Goal: Check status: Check status

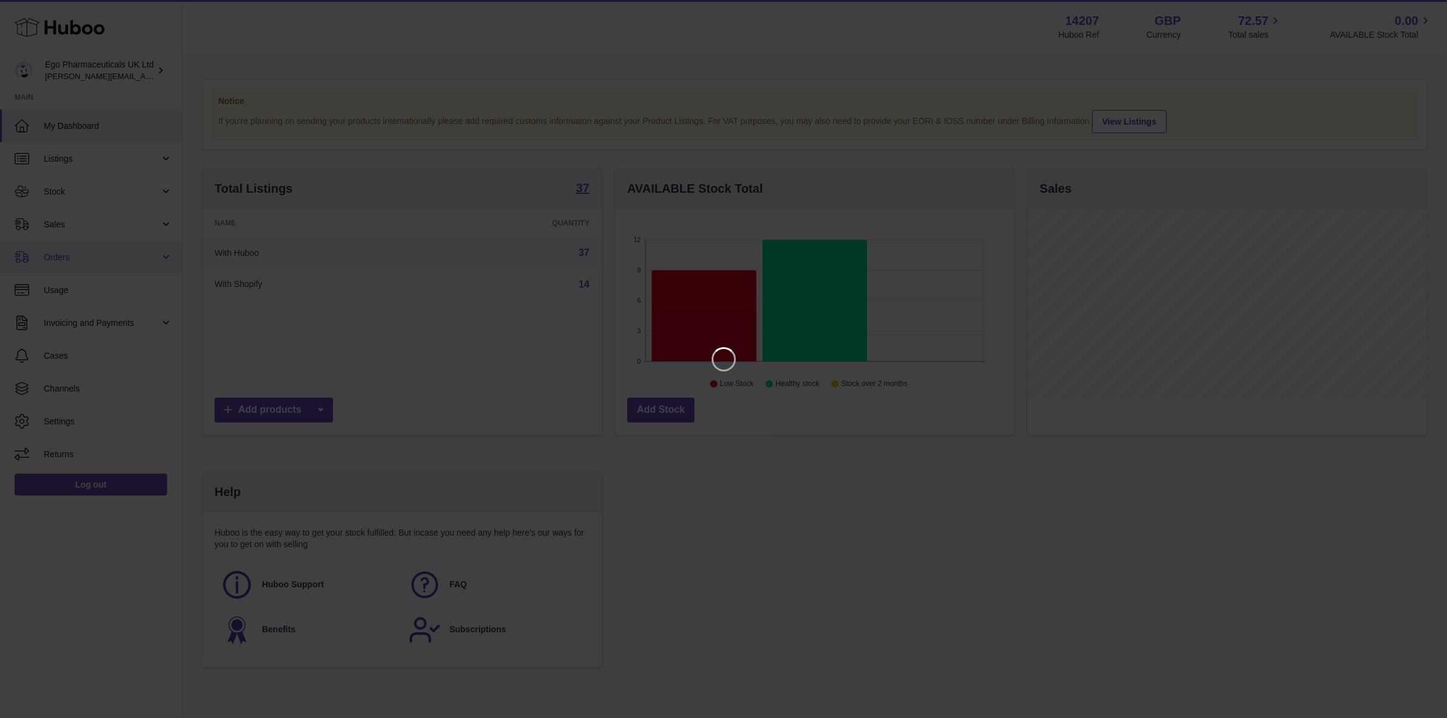
scroll to position [189, 403]
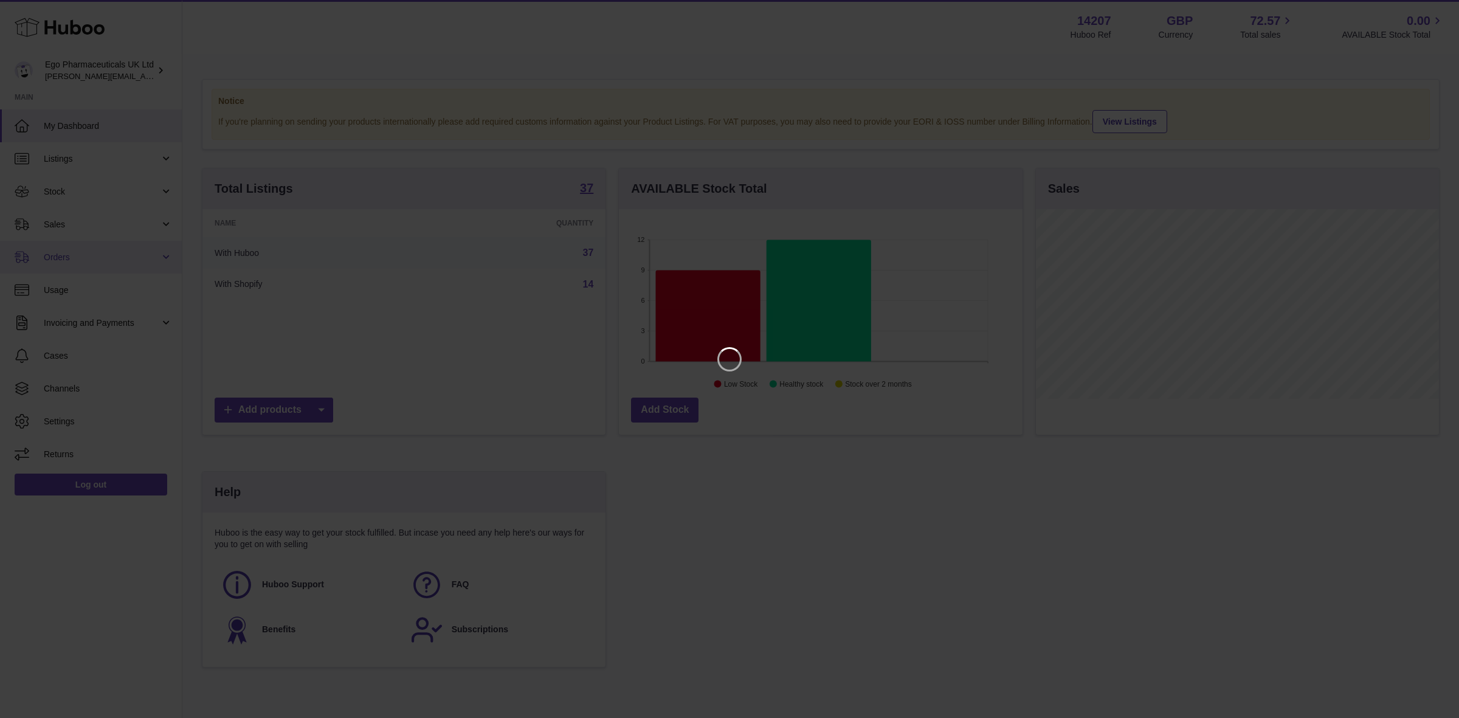
click at [47, 259] on span "Orders" at bounding box center [102, 258] width 116 height 12
click at [1421, 10] on icon "Close" at bounding box center [1427, 11] width 15 height 15
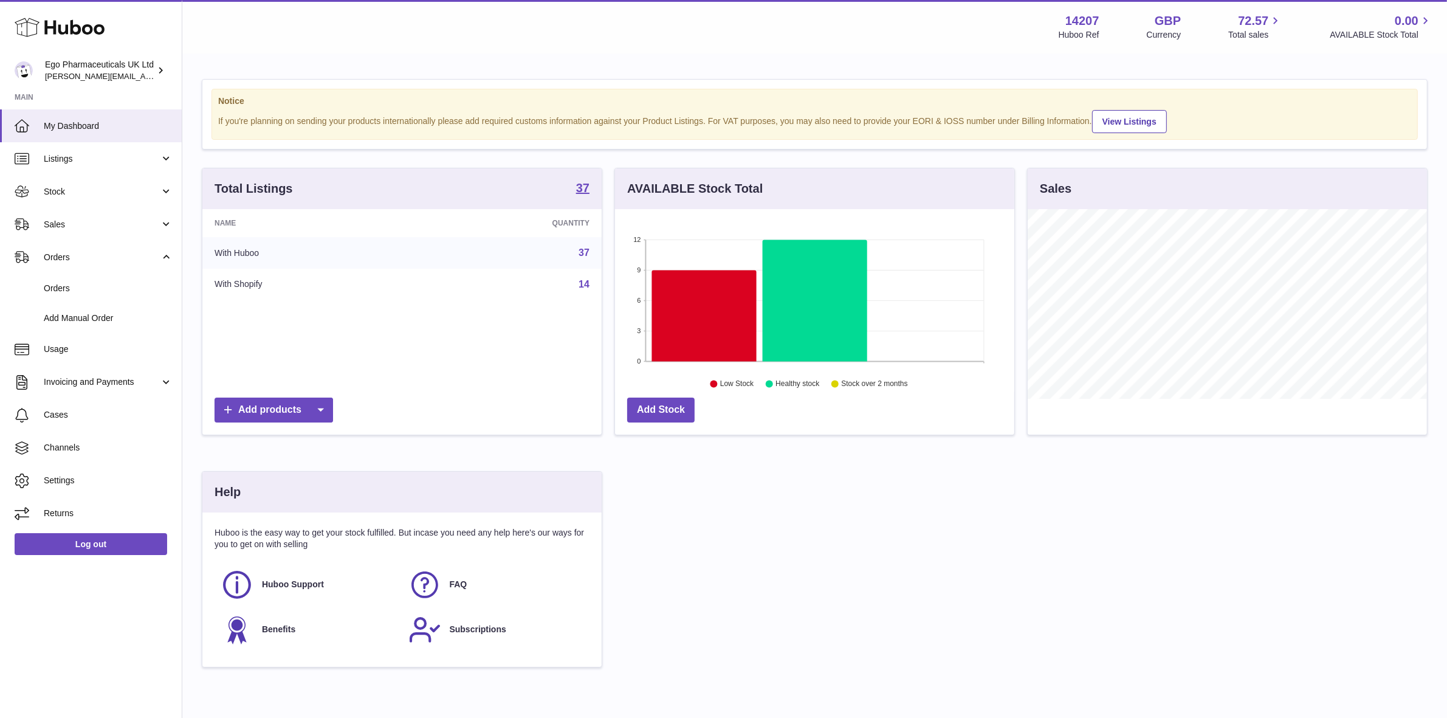
scroll to position [607573, 607364]
click at [55, 284] on span "Orders" at bounding box center [108, 289] width 129 height 12
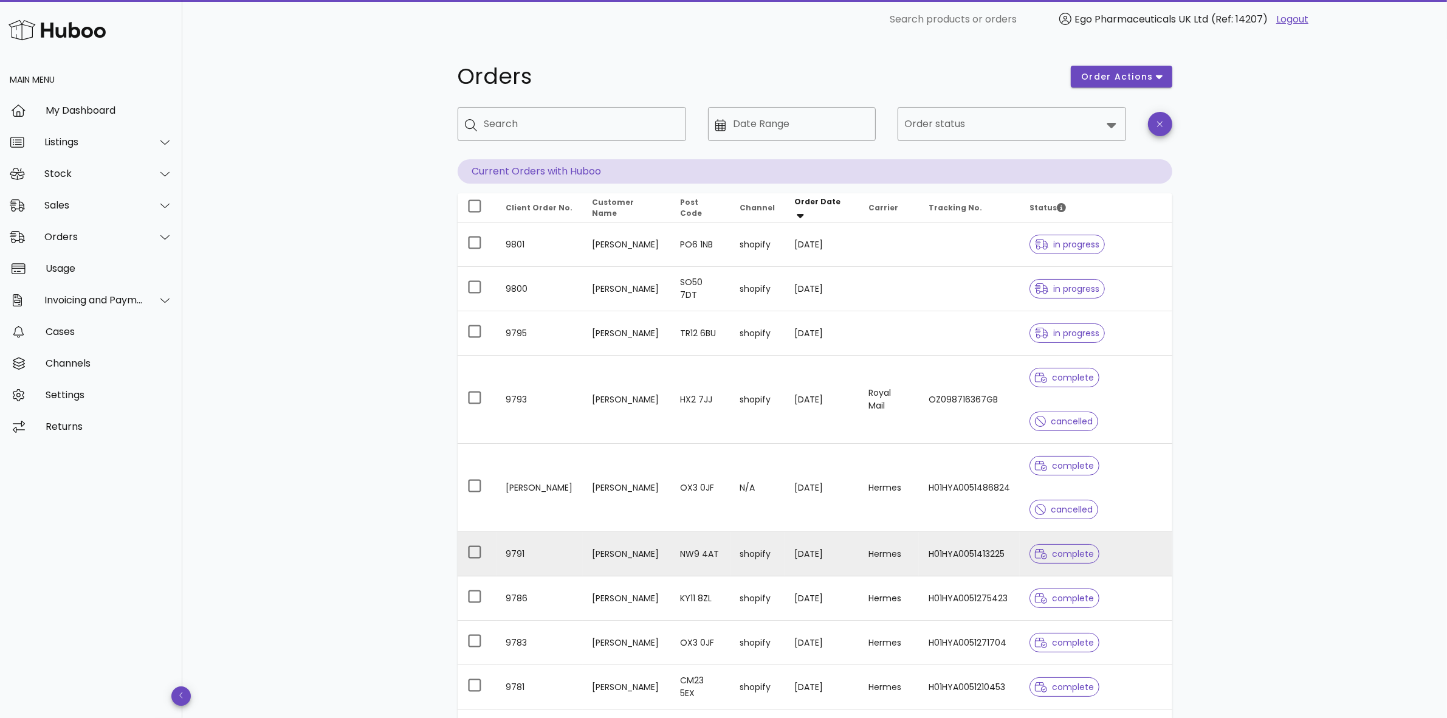
click at [620, 551] on td "Sudipto Ganguli" at bounding box center [627, 554] width 88 height 44
